Goal: Task Accomplishment & Management: Manage account settings

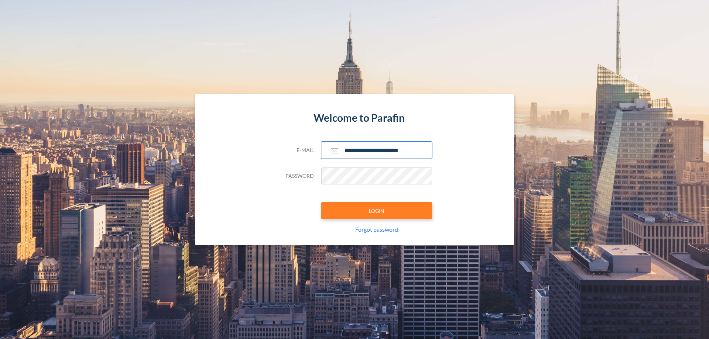
type input "**********"
click at [377, 211] on button "LOGIN" at bounding box center [376, 210] width 111 height 17
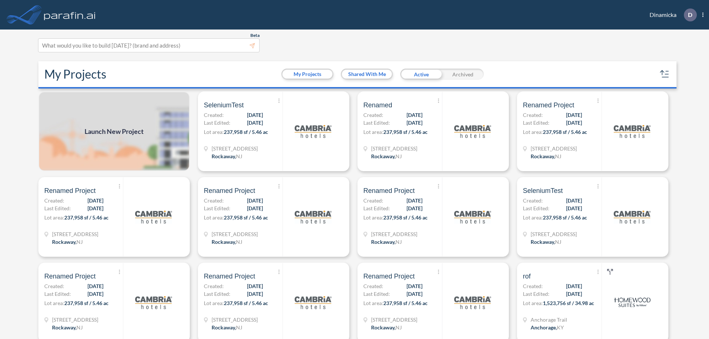
scroll to position [2, 0]
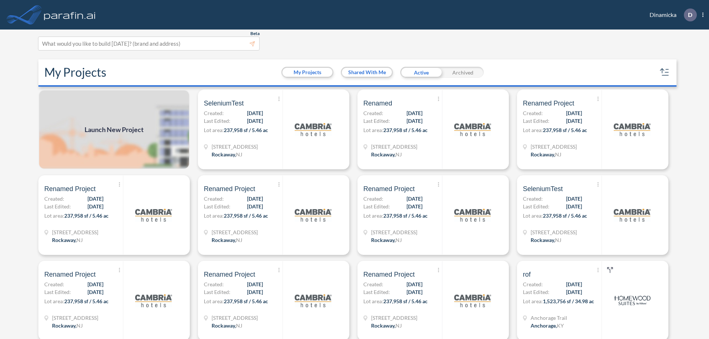
click at [463, 72] on div "Archived" at bounding box center [463, 72] width 42 height 11
